Goal: Transaction & Acquisition: Book appointment/travel/reservation

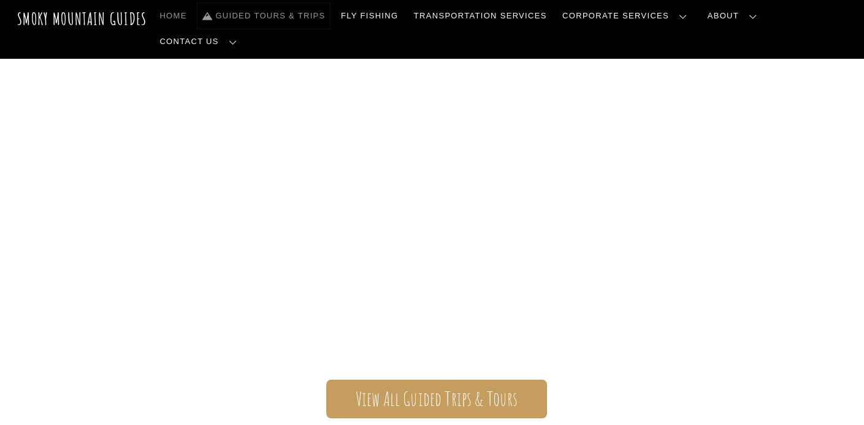
click at [326, 18] on link "Guided Tours & Trips" at bounding box center [263, 16] width 132 height 26
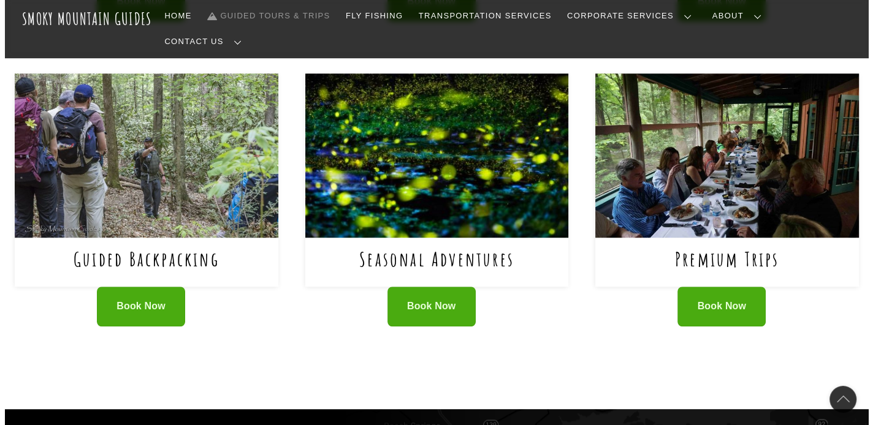
scroll to position [795, 0]
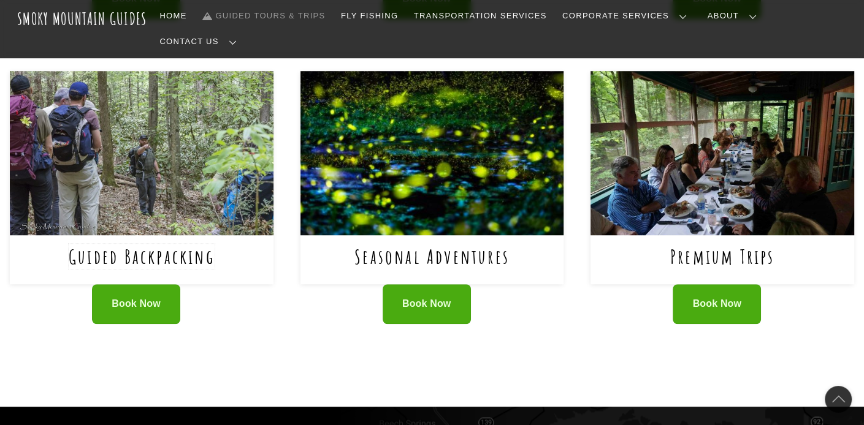
click at [172, 244] on link "Guided Backpacking" at bounding box center [142, 256] width 146 height 25
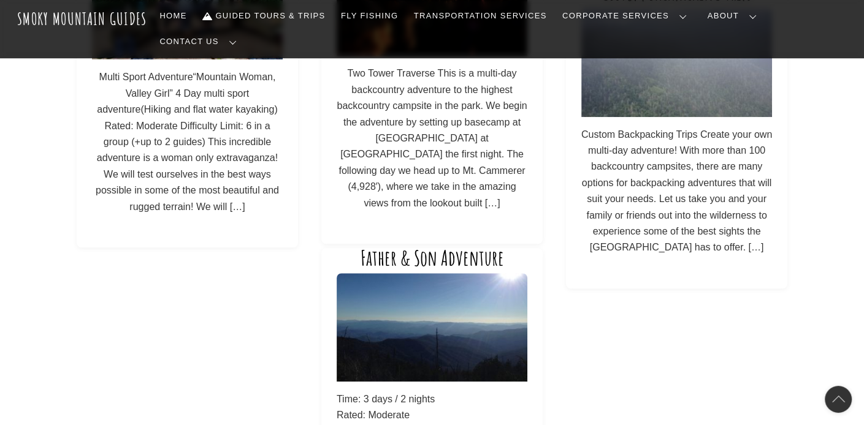
scroll to position [902, 0]
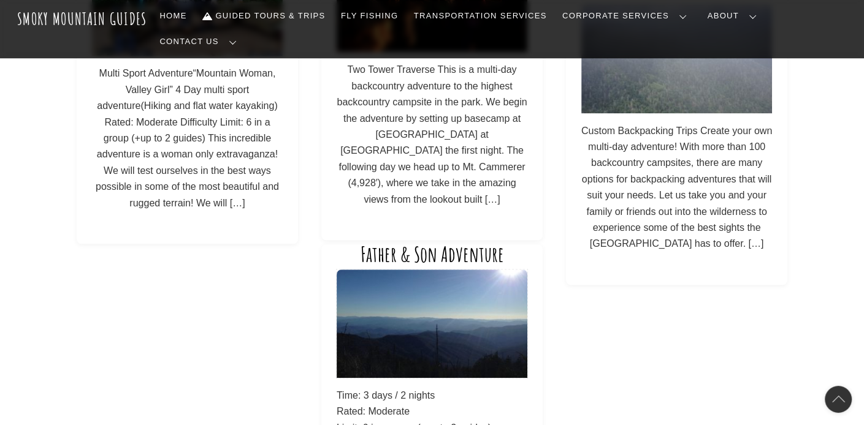
click at [438, 277] on img at bounding box center [432, 324] width 191 height 109
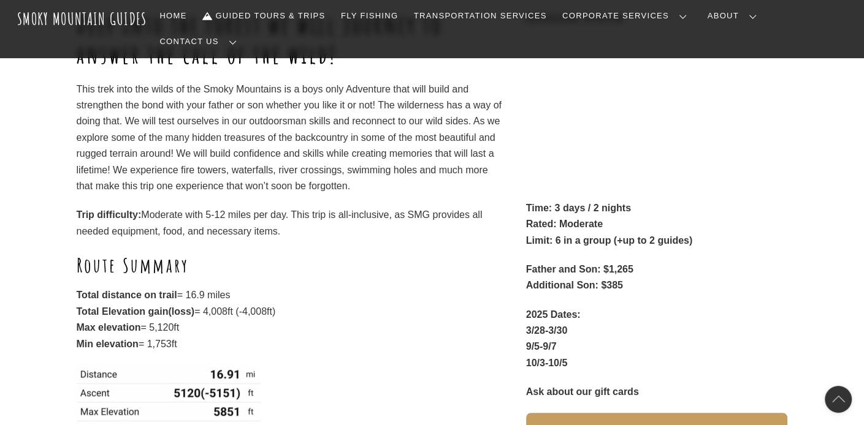
scroll to position [226, 0]
click at [784, 224] on p "Time: 3 days / 2 nights Rated: Moderate Limit: 6 in a group (+up to 2 guides)" at bounding box center [657, 224] width 262 height 48
click at [807, 261] on div "Deep into the forest we will journey to answer the call of the wild! This trek …" at bounding box center [432, 281] width 864 height 601
